Goal: Task Accomplishment & Management: Manage account settings

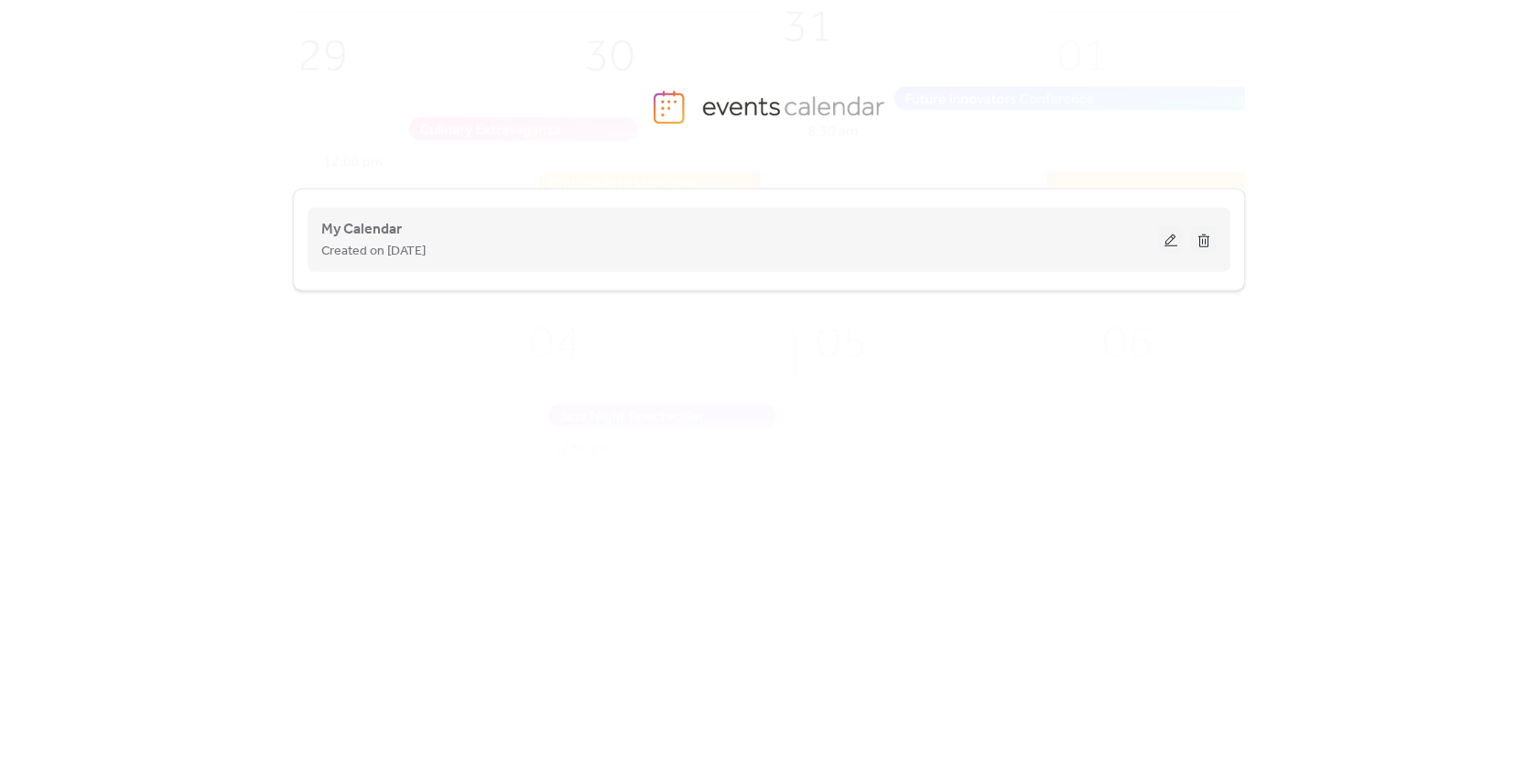
click at [435, 232] on div "My Calendar Created on [DATE]" at bounding box center [739, 240] width 837 height 44
click at [373, 222] on span "My Calendar" at bounding box center [361, 230] width 81 height 22
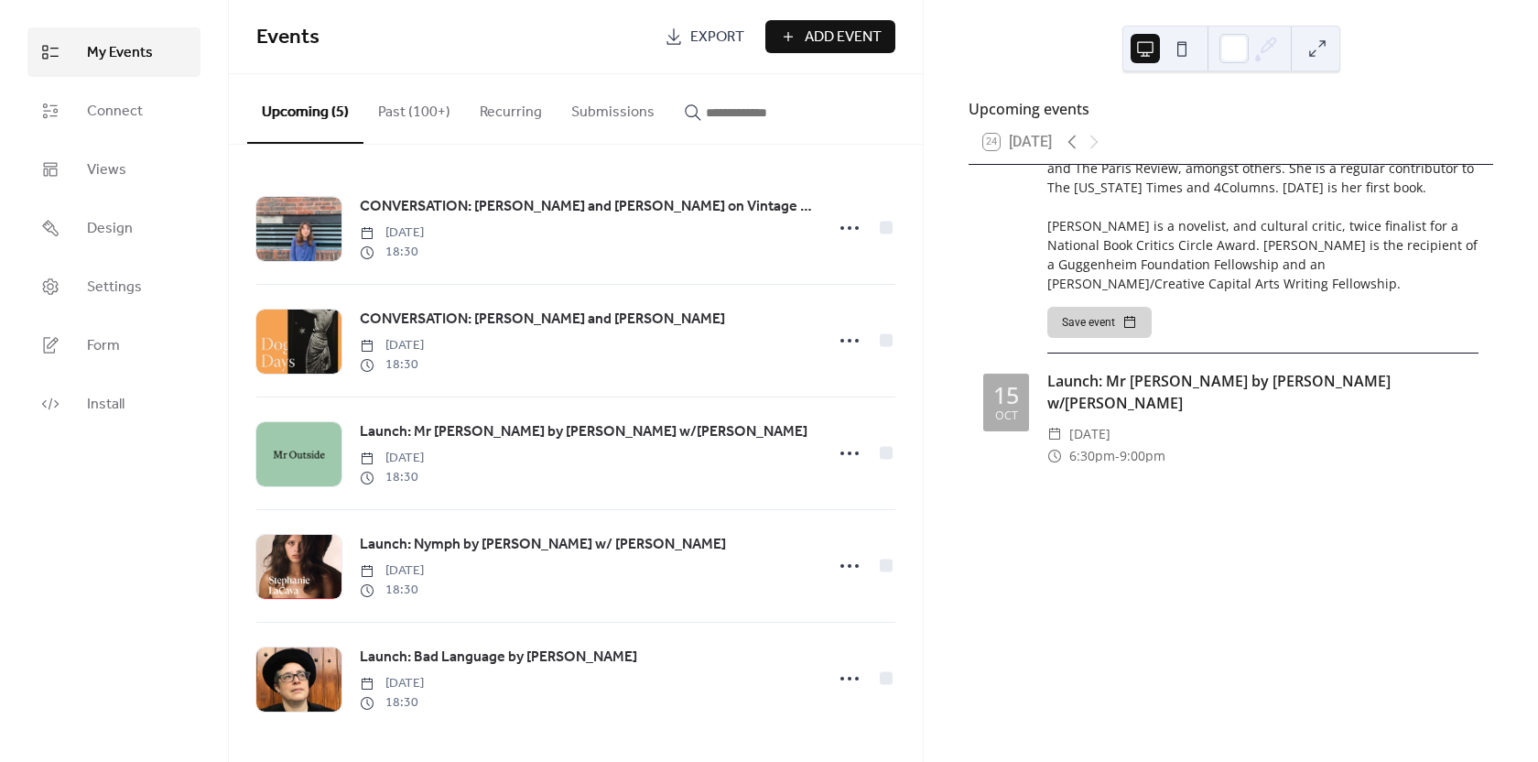
scroll to position [1647, 0]
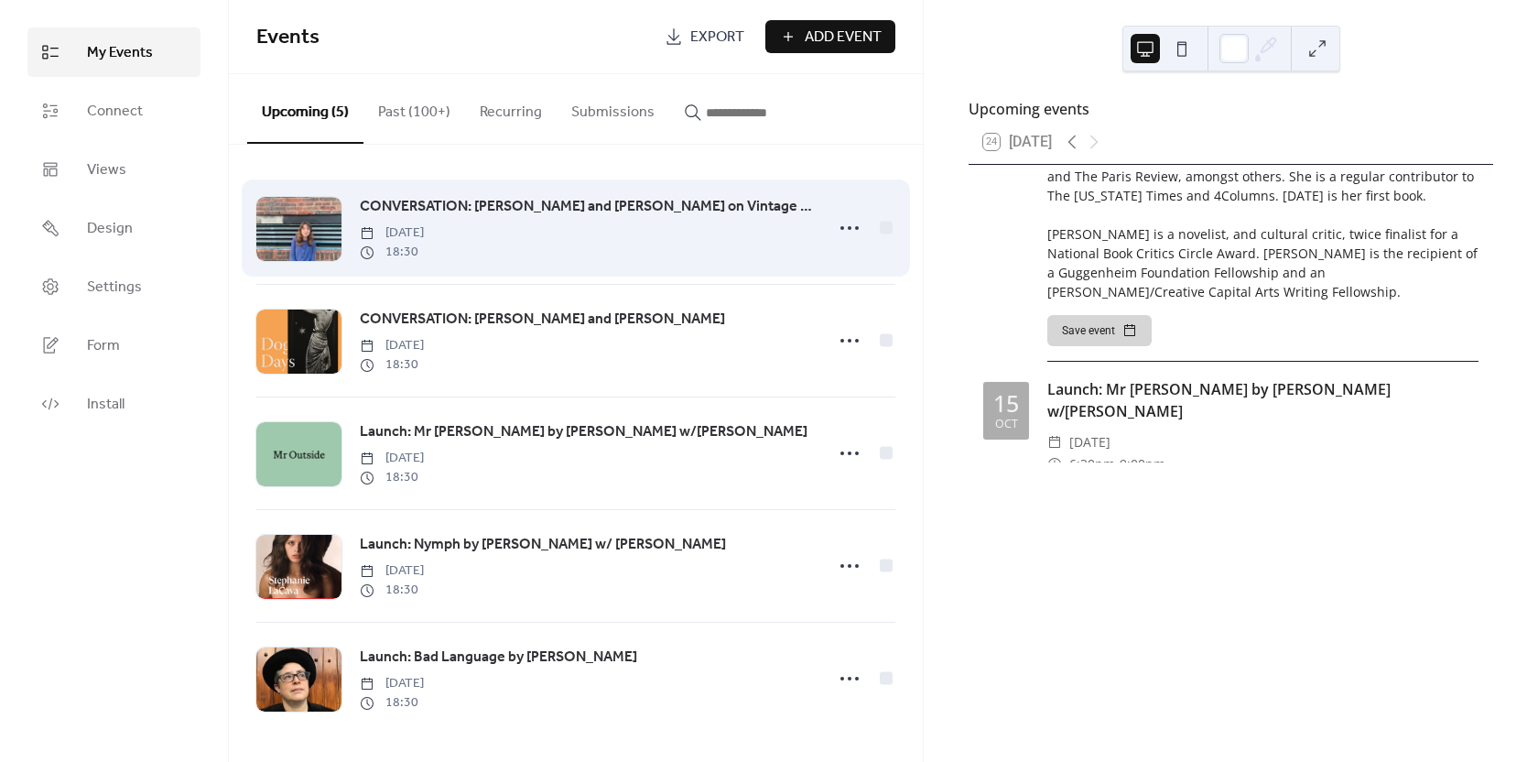
click at [400, 204] on span "CONVERSATION: [PERSON_NAME] and [PERSON_NAME] on Vintage Classics WEIRD GIRLS" at bounding box center [586, 207] width 453 height 22
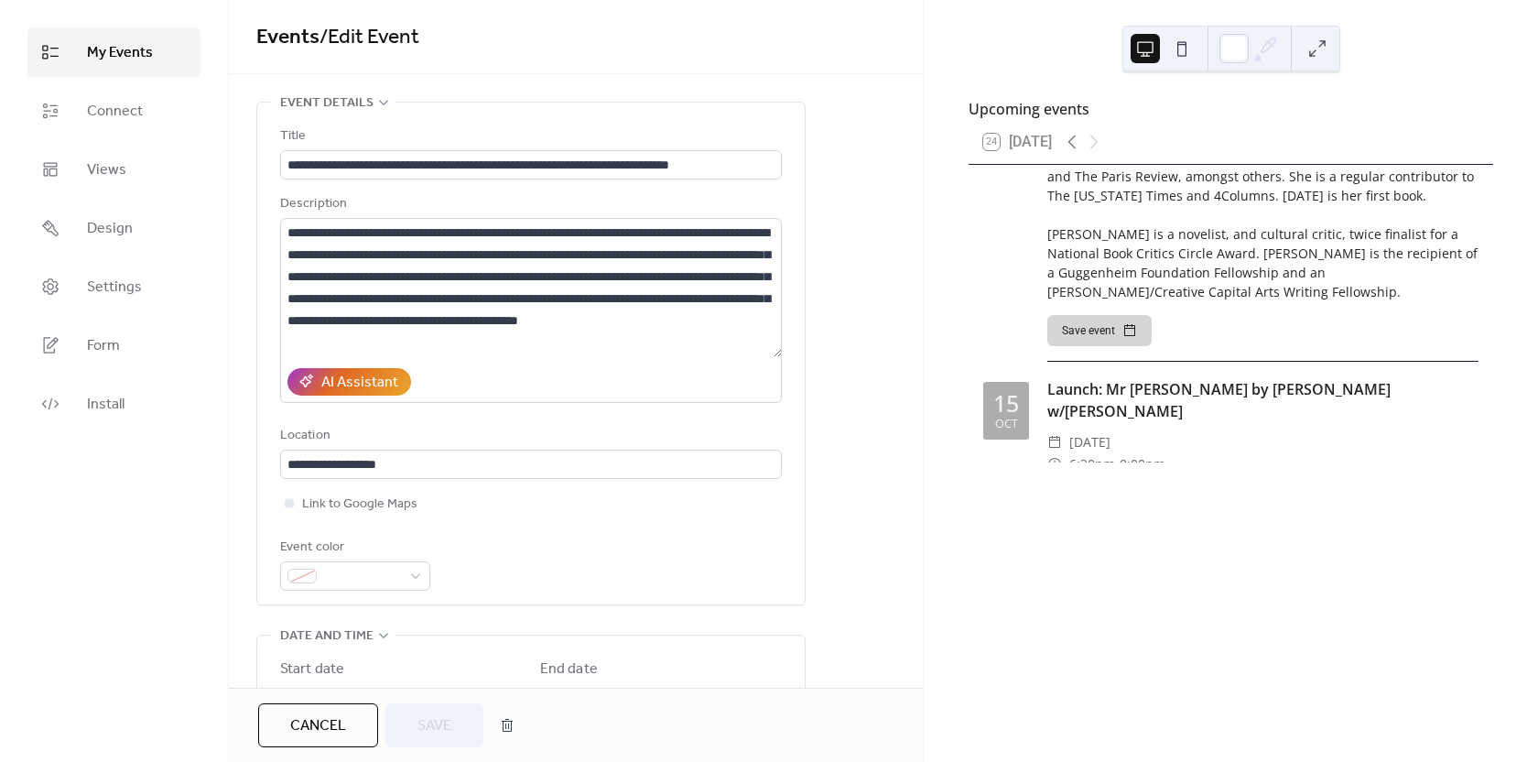
click at [308, 720] on span "Cancel" at bounding box center [318, 726] width 56 height 22
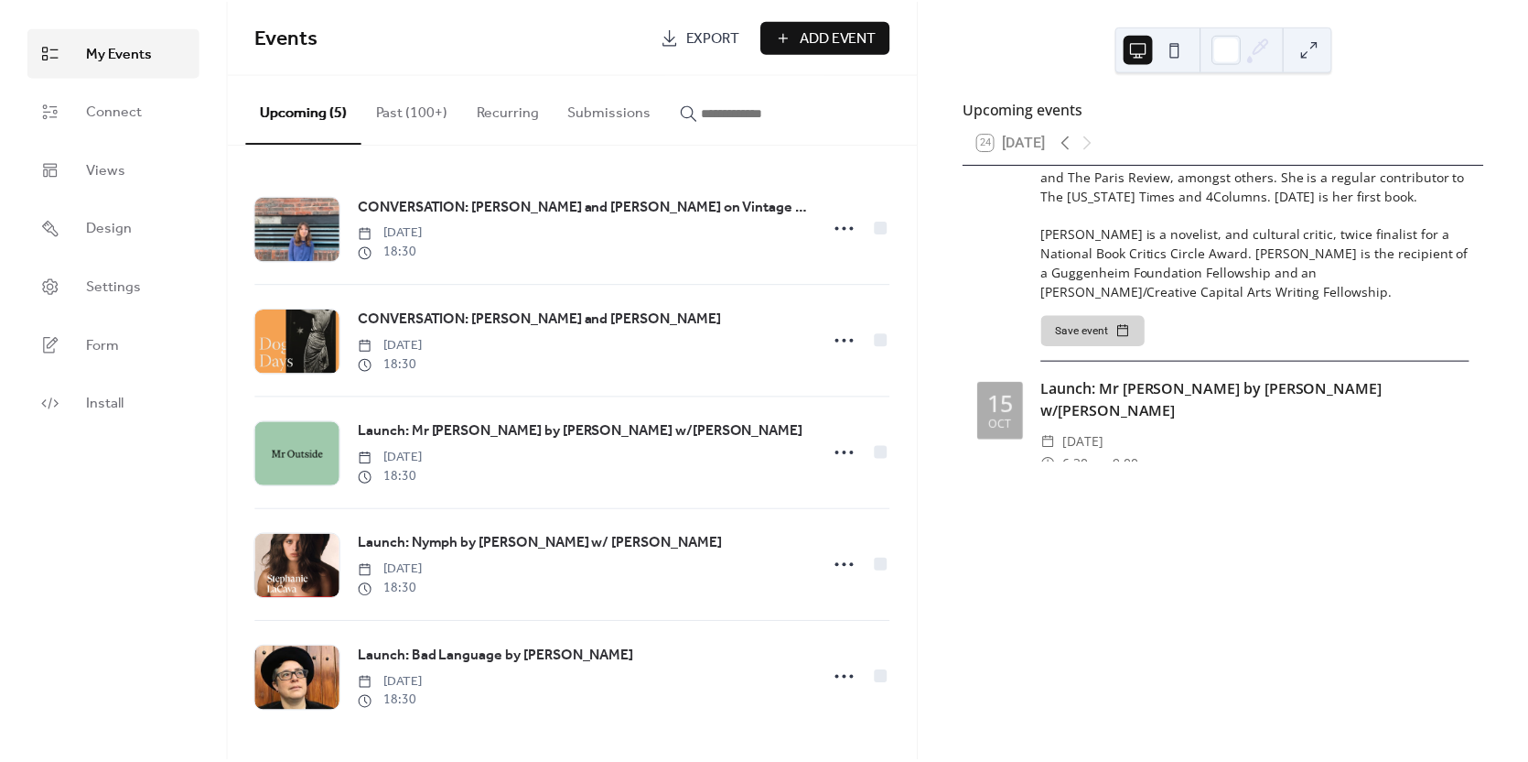
scroll to position [1644, 0]
